Goal: Find specific page/section: Find specific page/section

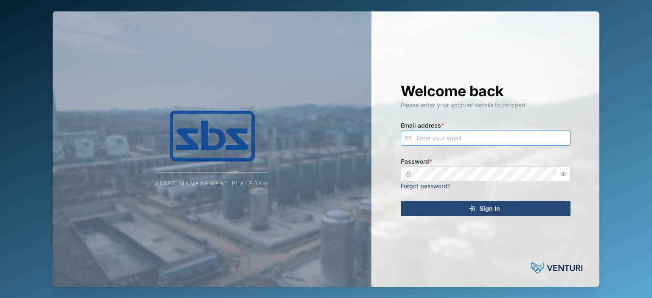
type input "[EMAIL_ADDRESS][DOMAIN_NAME]"
click at [0, 298] on nordpass-portal at bounding box center [0, 298] width 0 height 0
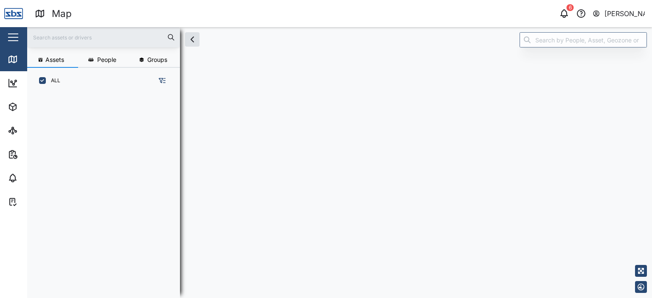
scroll to position [194, 132]
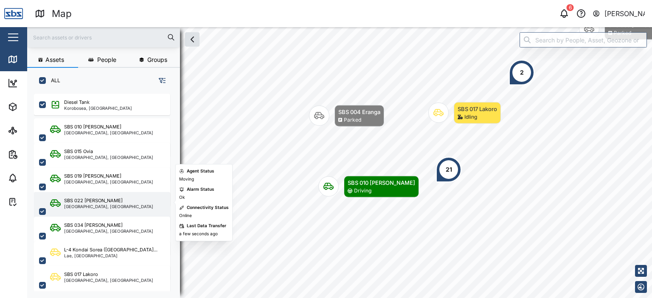
click at [78, 207] on div "[GEOGRAPHIC_DATA], [GEOGRAPHIC_DATA]" at bounding box center [108, 206] width 89 height 4
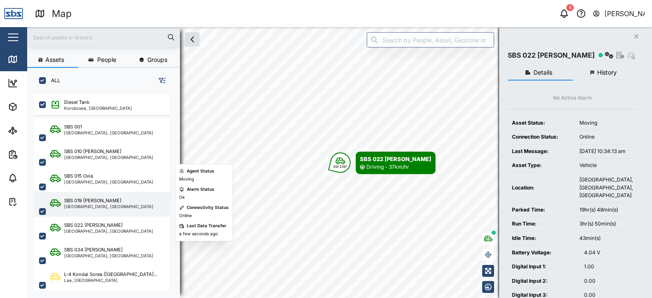
click at [100, 207] on div "[GEOGRAPHIC_DATA], [GEOGRAPHIC_DATA]" at bounding box center [108, 206] width 89 height 4
click at [76, 205] on div "[GEOGRAPHIC_DATA], [GEOGRAPHIC_DATA]" at bounding box center [108, 206] width 89 height 4
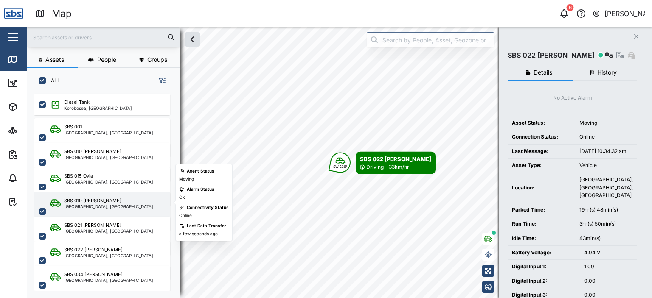
click at [95, 205] on div "[GEOGRAPHIC_DATA], [GEOGRAPHIC_DATA]" at bounding box center [108, 206] width 89 height 4
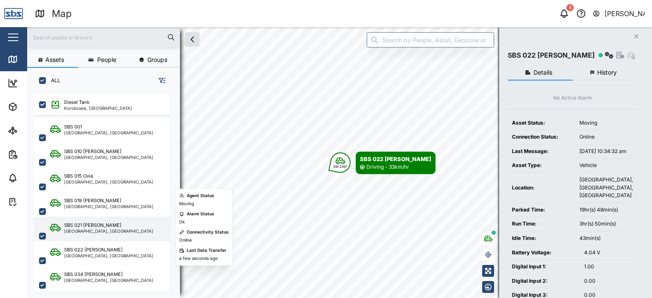
click at [95, 229] on div "[GEOGRAPHIC_DATA], [GEOGRAPHIC_DATA]" at bounding box center [108, 231] width 89 height 4
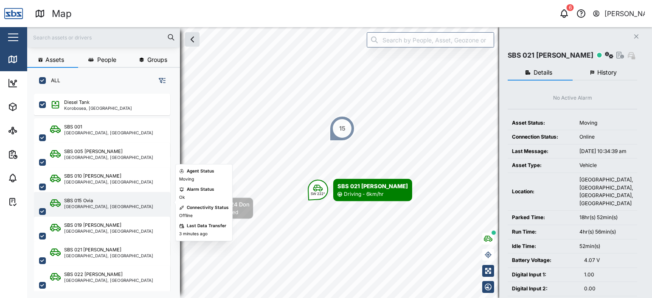
click at [77, 205] on div "[GEOGRAPHIC_DATA], [GEOGRAPHIC_DATA]" at bounding box center [108, 206] width 89 height 4
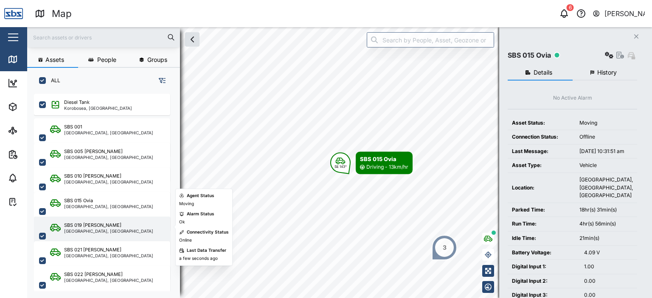
click at [93, 227] on div "SBS 019 [PERSON_NAME]" at bounding box center [92, 225] width 57 height 7
